Goal: Task Accomplishment & Management: Complete application form

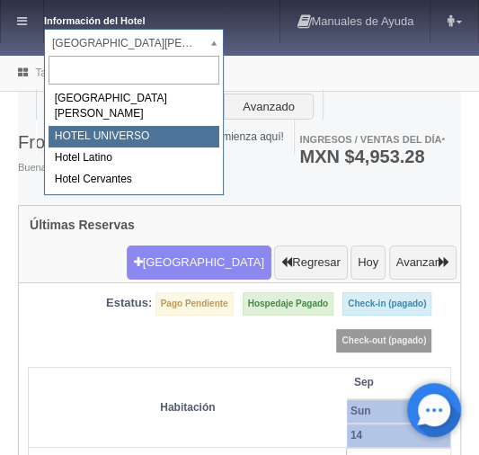
select select "358"
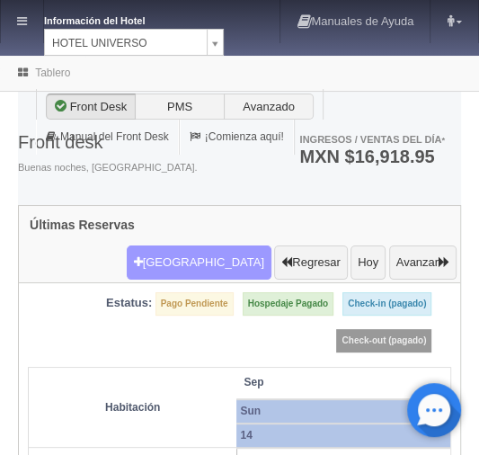
click at [210, 246] on button "Nueva Reserva" at bounding box center [199, 263] width 145 height 34
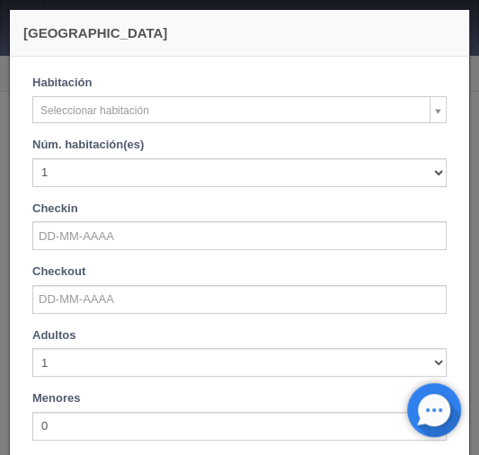
checkbox input "false"
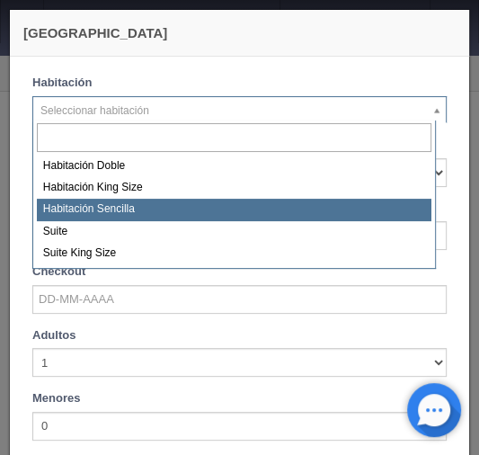
select select "2174"
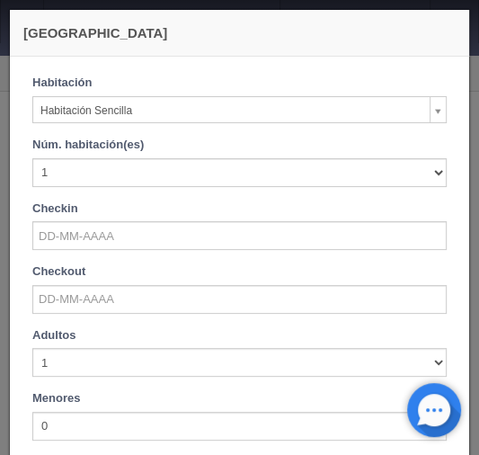
checkbox input "false"
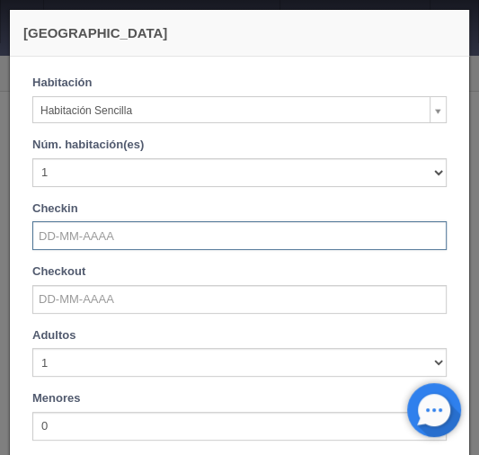
click at [76, 236] on input "text" at bounding box center [239, 235] width 415 height 29
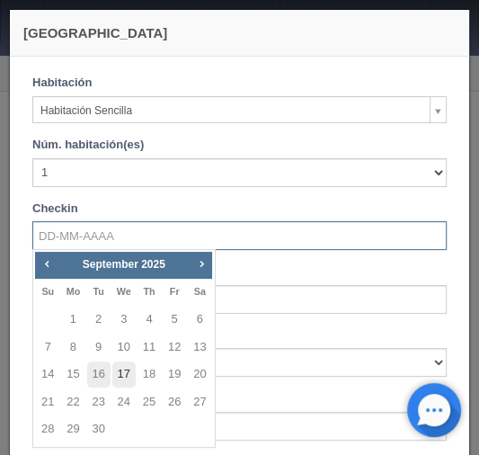
click at [127, 380] on link "17" at bounding box center [123, 375] width 23 height 26
type input "[DATE]"
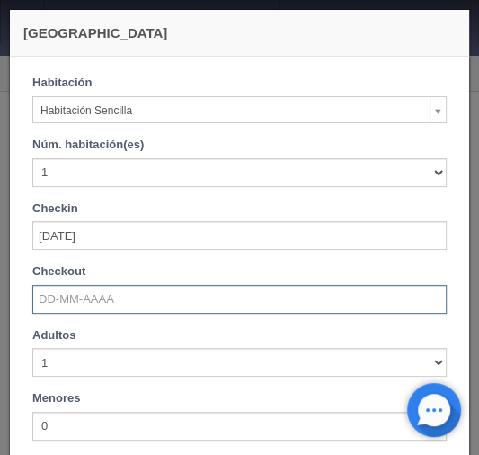
click at [73, 306] on input "text" at bounding box center [239, 299] width 415 height 29
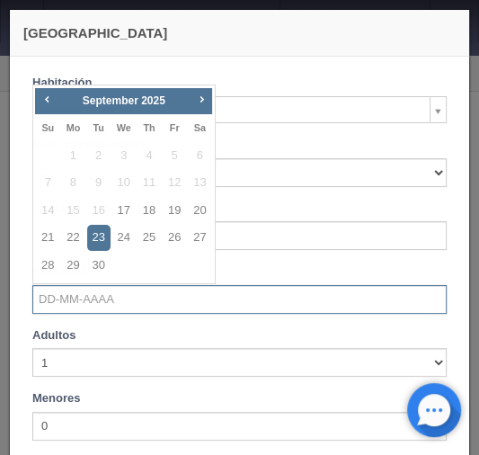
checkbox input "false"
click at [181, 210] on link "19" at bounding box center [174, 211] width 23 height 26
type input "[DATE]"
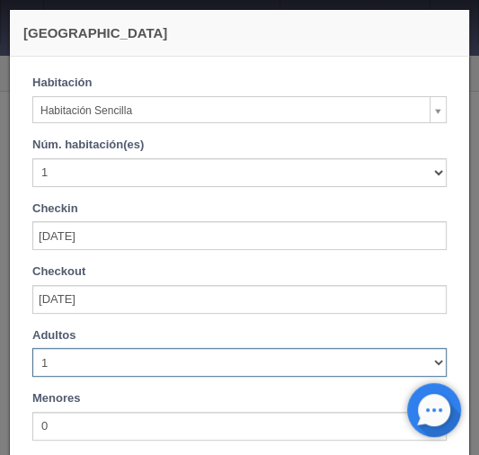
drag, startPoint x: 428, startPoint y: 360, endPoint x: 175, endPoint y: 360, distance: 252.7
click at [428, 360] on select "1 2 3 4 5 6 7 8 9 10" at bounding box center [239, 362] width 415 height 29
checkbox input "false"
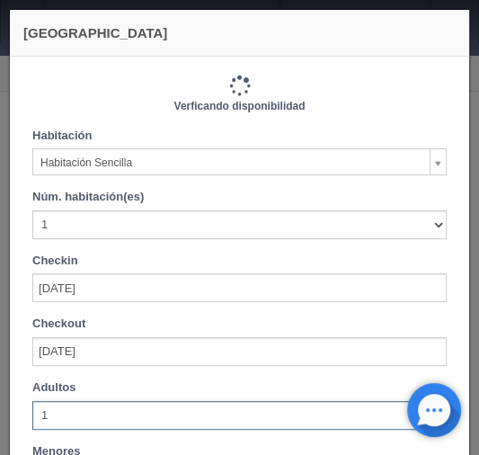
type input "1880.00"
checkbox input "false"
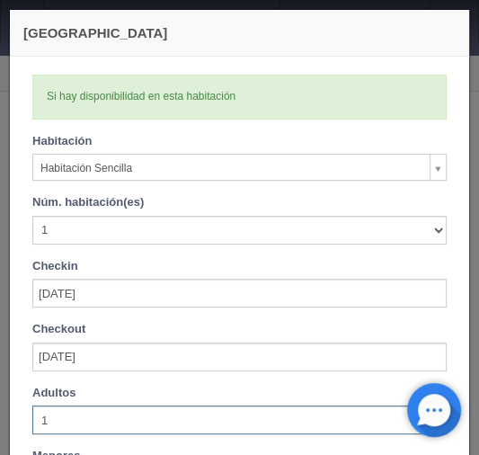
select select "2"
click at [32, 406] on select "1 2 3 4 5 6 7 8 9 10" at bounding box center [239, 420] width 415 height 29
checkbox input "false"
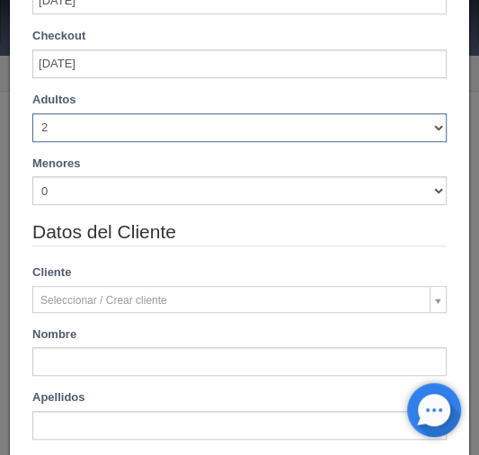
type input "1880.00"
checkbox input "false"
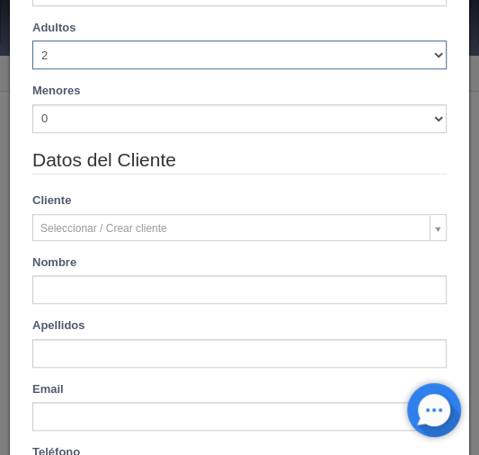
click at [65, 317] on label "Apellidos" at bounding box center [58, 325] width 53 height 17
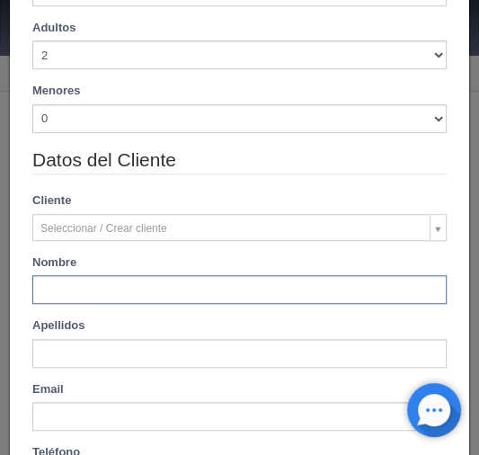
click at [65, 294] on input "text" at bounding box center [239, 289] width 415 height 29
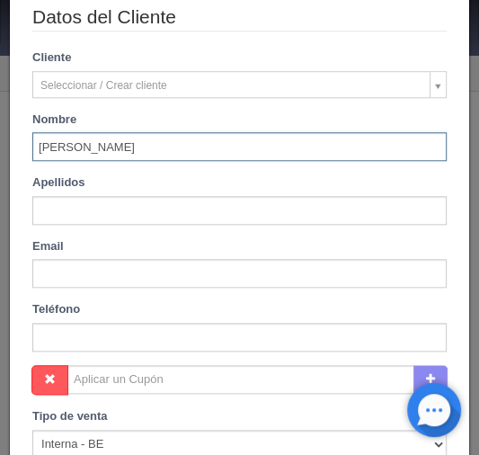
scroll to position [509, 0]
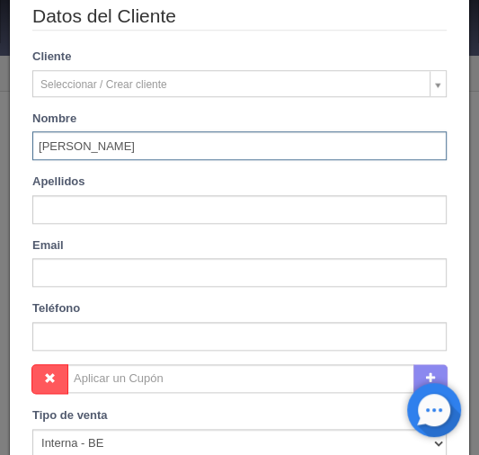
type input "griselda"
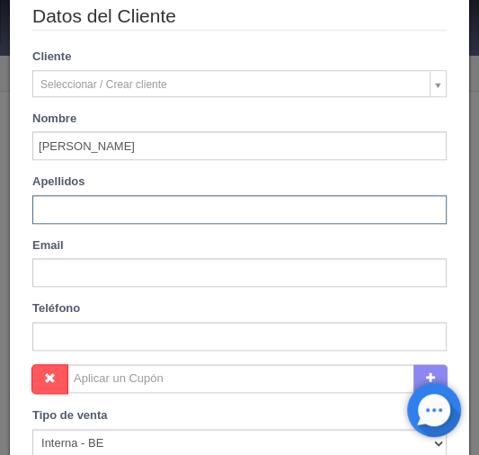
click at [34, 219] on input "text" at bounding box center [239, 209] width 415 height 29
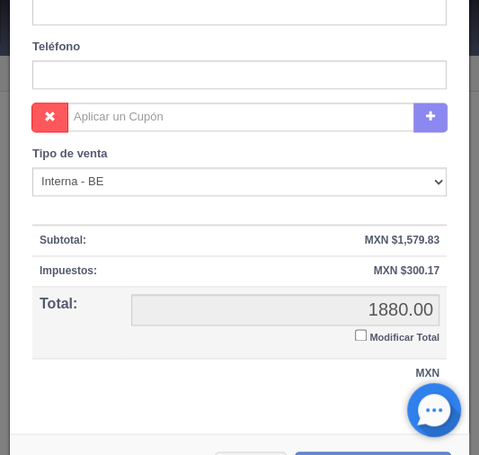
scroll to position [797, 0]
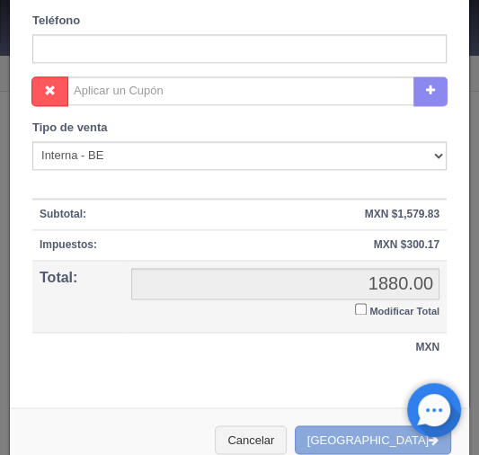
type input "becerra castañeda"
click at [345, 439] on button "[GEOGRAPHIC_DATA]" at bounding box center [373, 440] width 156 height 30
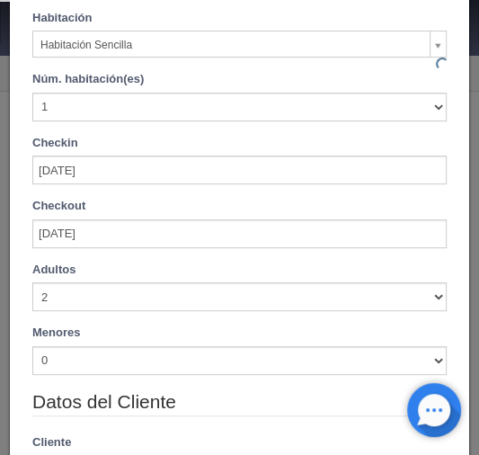
scroll to position [0, 0]
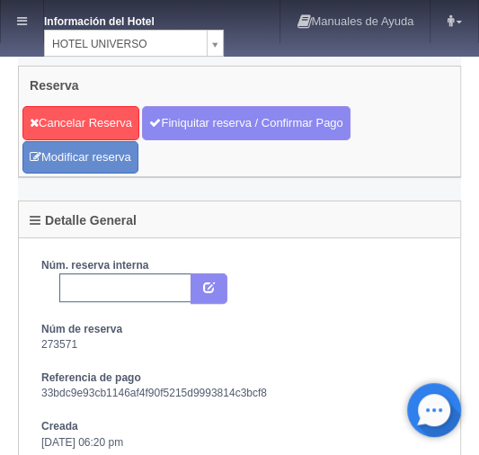
click at [86, 291] on input "text" at bounding box center [125, 287] width 132 height 29
type input "x mail"
click at [214, 287] on icon "submit" at bounding box center [209, 287] width 12 height 12
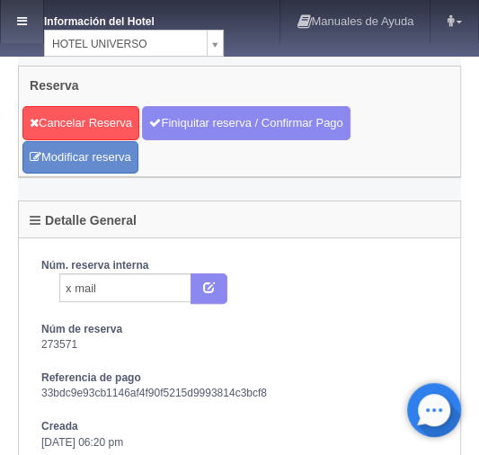
click at [19, 22] on icon at bounding box center [22, 21] width 10 height 12
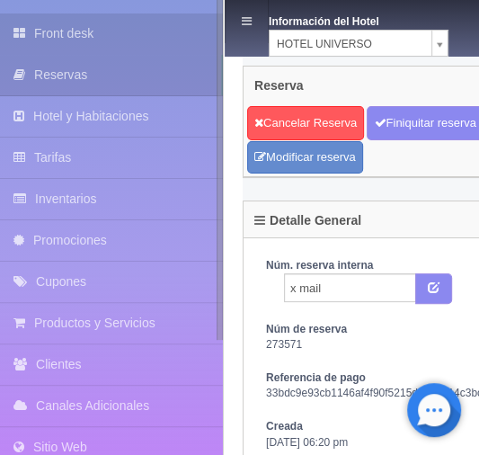
click at [49, 31] on link "Front desk" at bounding box center [111, 33] width 223 height 40
